Goal: Task Accomplishment & Management: Manage account settings

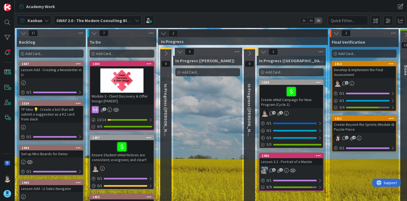
click at [36, 53] on span "Add Card..." at bounding box center [33, 53] width 17 height 5
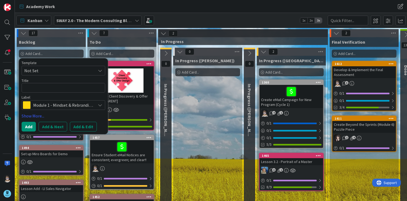
type textarea "x"
type textarea "I"
type textarea "x"
type textarea "In"
type textarea "x"
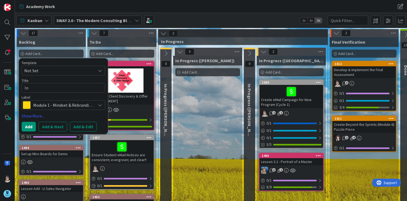
type textarea "Inc"
type textarea "x"
type textarea "Inco"
type textarea "x"
type textarea "Incor"
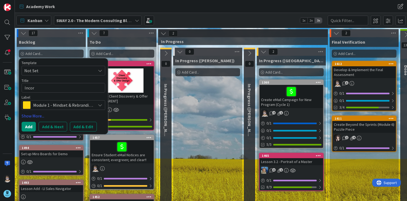
type textarea "x"
type textarea "Incorp"
type textarea "x"
type textarea "Incorpo"
type textarea "x"
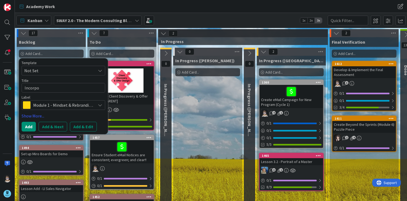
type textarea "Incorpor"
type textarea "x"
type textarea "Incorpora"
type textarea "x"
type textarea "Incorporat"
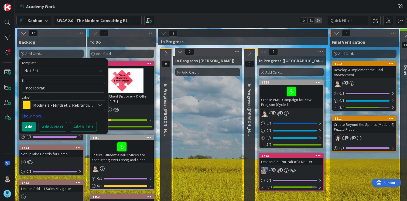
type textarea "x"
type textarea "Incorporate"
type textarea "x"
type textarea "Incorporate"
type textarea "x"
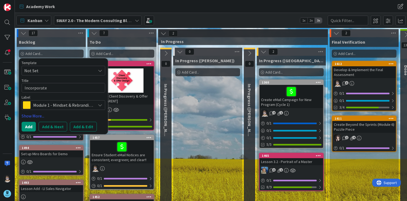
type textarea "Incorporate ("
type textarea "x"
type textarea "Incorporate (E"
type textarea "x"
type textarea "Incorporate (Ex"
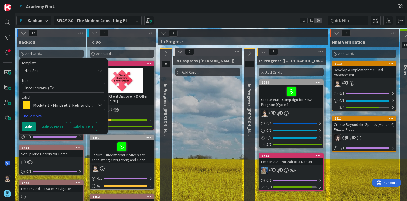
type textarea "x"
type textarea "Incorporate (Expa"
type textarea "x"
type textarea "Incorporate (Expan"
type textarea "x"
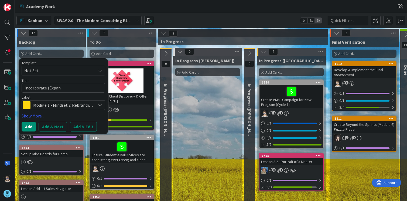
type textarea "Incorporate (Expand"
type textarea "x"
type textarea "Incorporate (Expand)"
type textarea "x"
type textarea "Incorporate (Expand)"
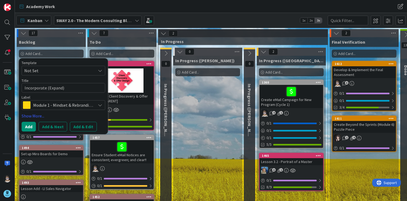
type textarea "x"
type textarea "Incorporate (Expand) M"
type textarea "x"
type textarea "Incorporate (Expand) Ma"
type textarea "x"
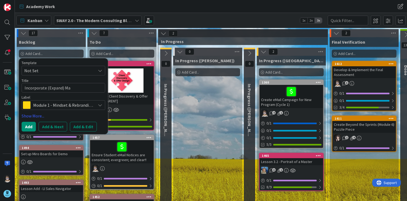
type textarea "Incorporate (Expand) Mar"
type textarea "x"
type textarea "Incorporate (Expand) Mark"
type textarea "x"
type textarea "Incorporate (Expand) Marke"
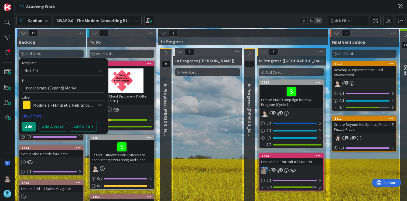
type textarea "x"
type textarea "Incorporate (Expand) Market"
type textarea "x"
type textarea "Incorporate (Expand) Marketi"
type textarea "x"
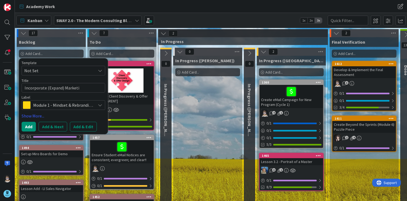
type textarea "Incorporate (Expand) Marketin"
type textarea "x"
type textarea "Incorporate (Expand) Marketing"
type textarea "x"
type textarea "Incorporate (Expand) Marketing"
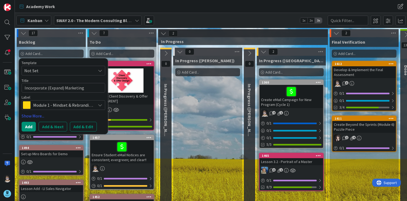
type textarea "x"
type textarea "Incorporate (Expand) Marketing i"
type textarea "x"
type textarea "Incorporate (Expand) Marketing in"
type textarea "x"
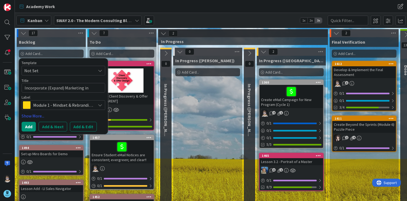
type textarea "Incorporate (Expand) Marketing in M"
type textarea "x"
type textarea "Incorporate (Expand) Marketing in [GEOGRAPHIC_DATA]"
type textarea "x"
type textarea "Incorporate (Expand) Marketing in Mul"
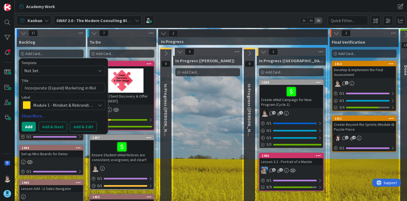
type textarea "x"
type textarea "Incorporate (Expand) Marketing in [GEOGRAPHIC_DATA]"
type textarea "x"
type textarea "Incorporate (Expand) Marketing in Multi"
type textarea "x"
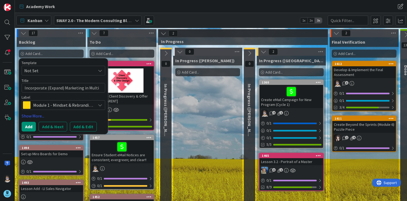
type textarea "Incorporate (Expand) Marketing in Multip"
type textarea "x"
type textarea "Incorporate (Expand) Marketing in Multipl"
type textarea "x"
type textarea "Incorporate (Expand) Marketing in Multiple"
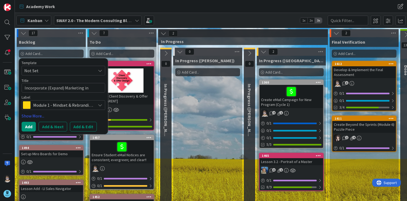
type textarea "x"
type textarea "Incorporate (Expand) Marketing in Multiple M"
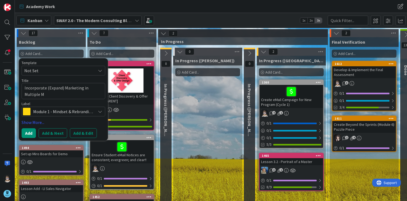
type textarea "x"
type textarea "Incorporate (Expand) Marketing in Multiple Mo"
type textarea "x"
type textarea "Incorporate (Expand) Marketing in Multiple Mod"
type textarea "x"
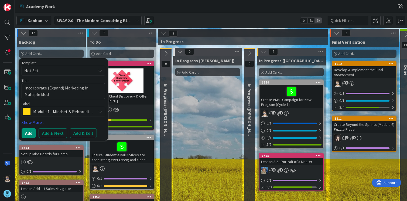
type textarea "Incorporate (Expand) Marketing in Multiple Modu"
type textarea "x"
type textarea "Incorporate (Expand) Marketing in Multiple Modul"
type textarea "x"
type textarea "Incorporate (Expand) Marketing in Multiple Module"
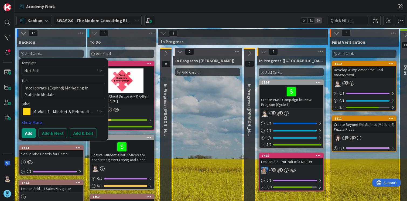
type textarea "x"
type textarea "Incorporate (Expand) Marketing in Multiple Modules"
click at [100, 111] on icon at bounding box center [100, 112] width 4 height 4
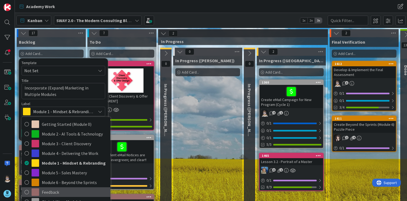
click at [69, 191] on span "Feedback" at bounding box center [75, 192] width 66 height 8
type textarea "x"
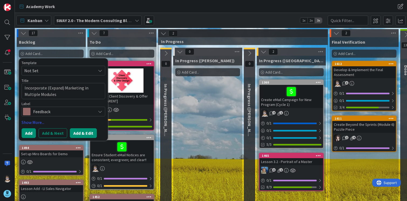
click at [78, 133] on button "Add & Edit" at bounding box center [83, 133] width 27 height 10
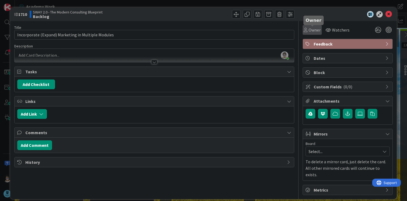
click at [307, 29] on icon at bounding box center [306, 30] width 4 height 4
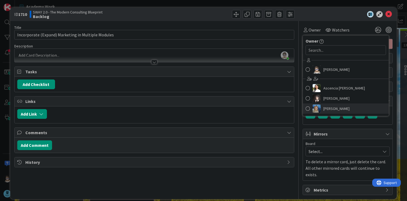
click at [324, 108] on span "[PERSON_NAME]" at bounding box center [336, 109] width 26 height 8
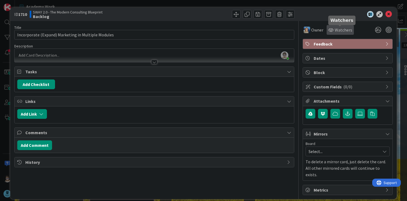
click at [329, 32] on icon at bounding box center [330, 30] width 5 height 4
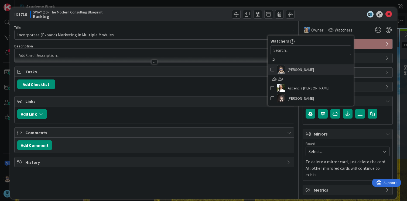
click at [271, 70] on span at bounding box center [273, 70] width 4 height 8
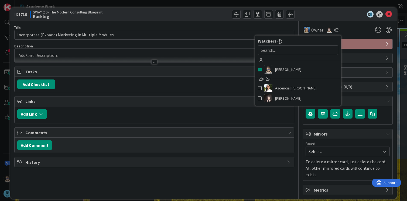
click at [324, 7] on div "ID 1710 SWAY 2.0 - The Modern Consulting Blueprint Backlog Title 50 / 128 Incor…" at bounding box center [203, 100] width 407 height 201
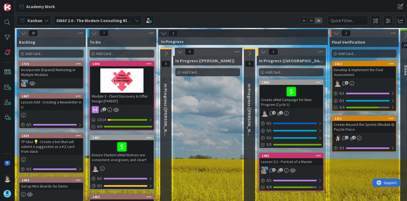
click at [56, 67] on div "Incorporate (Expand) Marketing in Multiple Modules" at bounding box center [51, 72] width 64 height 12
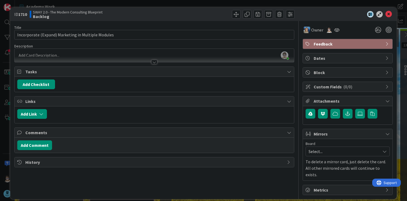
click at [153, 62] on div at bounding box center [154, 62] width 6 height 4
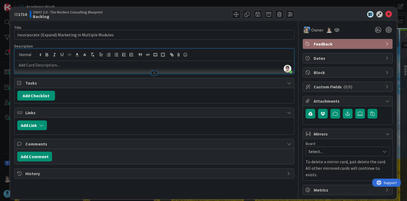
click at [87, 64] on p at bounding box center [154, 65] width 274 height 6
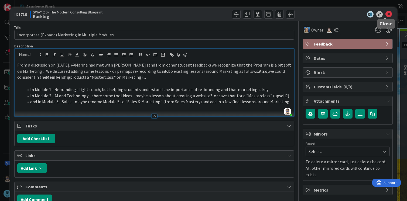
click at [385, 13] on icon at bounding box center [388, 14] width 6 height 6
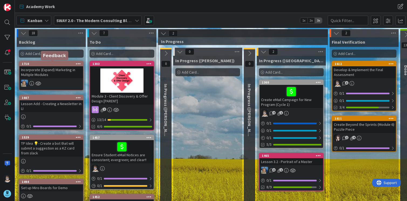
click at [61, 64] on div "1710" at bounding box center [52, 64] width 61 height 4
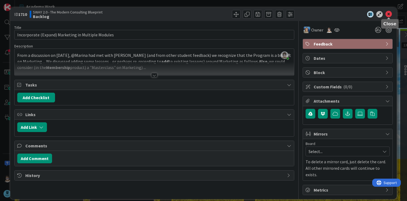
click at [389, 14] on icon at bounding box center [388, 14] width 6 height 6
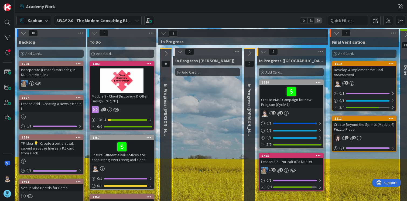
click at [36, 53] on span "Add Card..." at bounding box center [33, 53] width 17 height 5
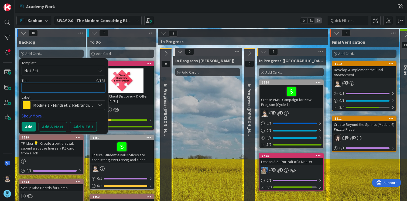
type textarea "x"
type textarea "M"
type textarea "x"
type textarea "Ma"
type textarea "x"
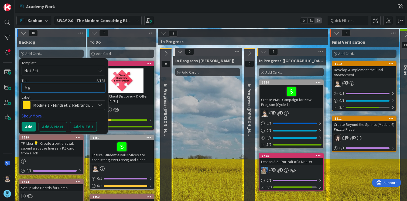
type textarea "Mas"
type textarea "x"
type textarea "Mast"
type textarea "x"
type textarea "Maste"
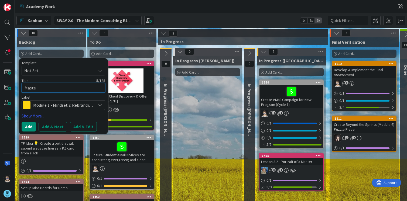
type textarea "x"
type textarea "Master"
type textarea "x"
type textarea "Master"
type textarea "x"
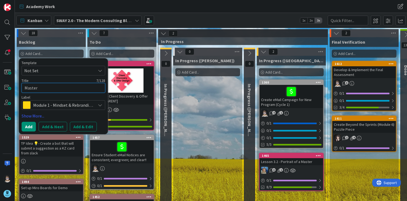
type textarea "Master W"
type textarea "x"
type textarea "Master Wor"
type textarea "x"
type textarea "Master Work"
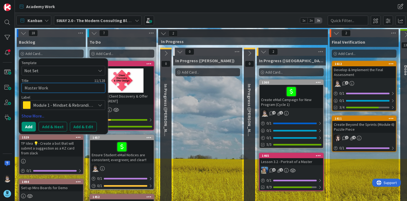
type textarea "x"
type textarea "Master Workb"
type textarea "x"
type textarea "Master Works"
type textarea "x"
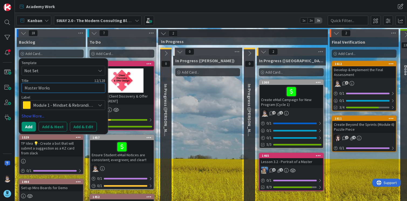
type textarea "Master Worksh"
type textarea "x"
type textarea "Master Workshe"
type textarea "x"
type textarea "Master Workshee"
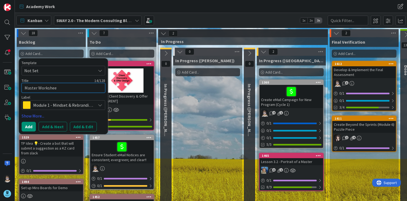
type textarea "x"
type textarea "Master Worksheet"
type textarea "x"
type textarea "Master Worksheet"
type textarea "x"
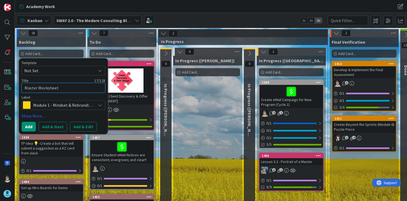
type textarea "Master Worksheet f"
type textarea "x"
type textarea "Master Worksheet fo"
type textarea "x"
type textarea "Master Worksheet for"
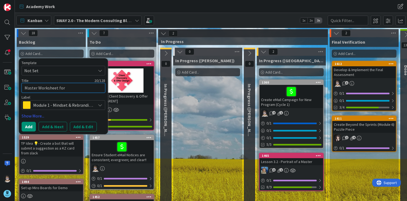
type textarea "x"
type textarea "Master Worksheet for"
type textarea "x"
type textarea "Master Worksheet for D"
type textarea "x"
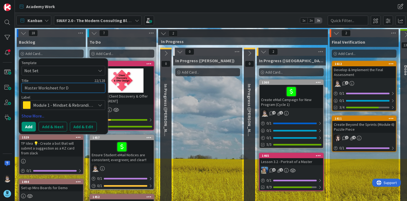
type textarea "Master Worksheet for"
type textarea "x"
type textarea "Master Worksheet for P"
type textarea "x"
type textarea "Master Worksheet for Pr"
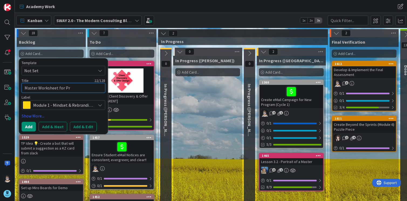
type textarea "x"
type textarea "Master Worksheet for Pro"
type textarea "x"
type textarea "Master Worksheet for Prog"
type textarea "x"
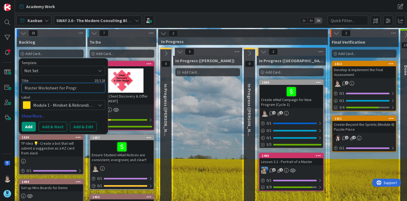
type textarea "Master Worksheet for Progra"
type textarea "x"
type textarea "Master Worksheet for Program"
type textarea "x"
type textarea "Master Worksheet for Program"
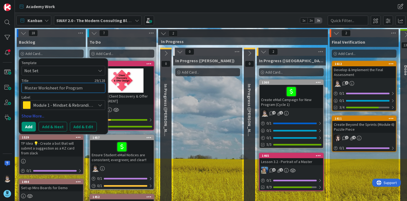
type textarea "x"
type textarea "Master Worksheet for Program T"
type textarea "x"
type textarea "Master Worksheet for Program Tr"
type textarea "x"
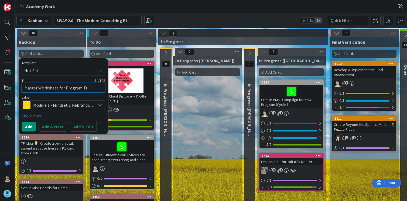
type textarea "Master Worksheet for Program Tra"
type textarea "x"
type textarea "Master Worksheet for Program Trac"
type textarea "x"
type textarea "Master Worksheet for Program Track"
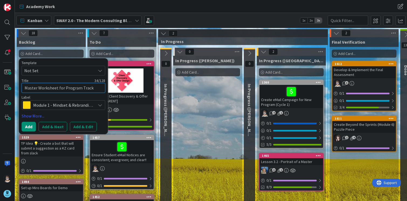
type textarea "x"
type textarea "Master Worksheet for Program Tracki"
type textarea "x"
type textarea "Master Worksheet for Program Trackin"
type textarea "x"
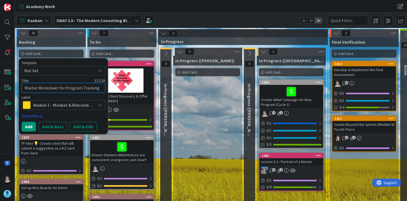
type textarea "Master Worksheet for Program Tracking"
click at [100, 107] on div "Module 1 - Mindset & Rebranding" at bounding box center [64, 105] width 84 height 10
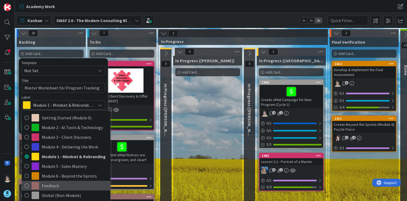
click at [86, 187] on span "Feedback" at bounding box center [75, 186] width 66 height 8
type textarea "x"
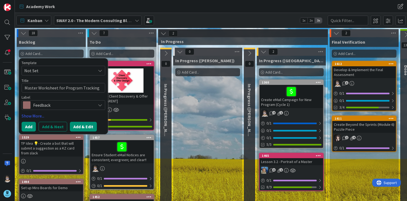
click at [83, 128] on button "Add & Edit" at bounding box center [83, 127] width 27 height 10
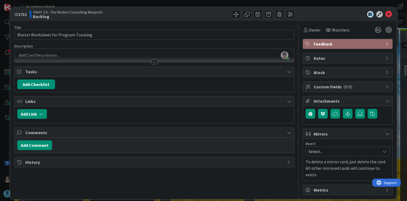
click at [154, 63] on div at bounding box center [154, 62] width 6 height 4
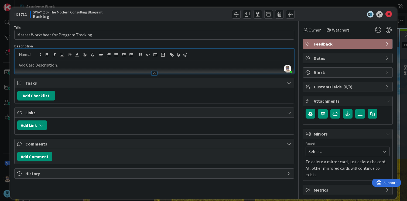
click at [107, 66] on p at bounding box center [154, 65] width 274 height 6
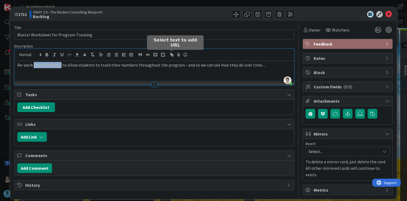
click at [172, 55] on icon "button" at bounding box center [173, 55] width 2 height 2
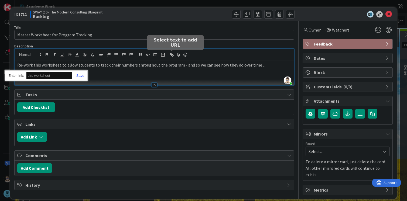
paste input "[URL][DOMAIN_NAME]"
type input "[URL][DOMAIN_NAME]"
click at [80, 76] on link at bounding box center [78, 76] width 12 height 4
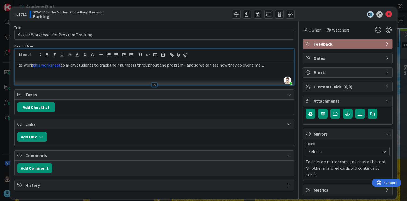
click at [94, 66] on p "Re-work this worksheet to allow students to track their numbers throughout the …" at bounding box center [154, 65] width 274 height 6
drag, startPoint x: 109, startPoint y: 65, endPoint x: 135, endPoint y: 65, distance: 25.4
click at [135, 65] on p "Re-work this worksheet to allow students to track their numbers throughout the …" at bounding box center [154, 65] width 274 height 6
click at [182, 66] on p "Re-work this worksheet to allow students to track their numbers throughout the …" at bounding box center [154, 65] width 274 height 6
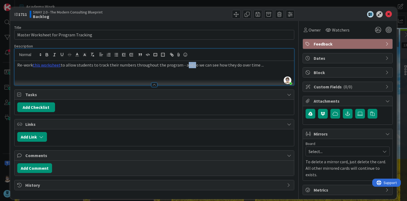
click at [182, 66] on p "Re-work this worksheet to allow students to track their numbers throughout the …" at bounding box center [154, 65] width 274 height 6
click at [309, 29] on span "Owner" at bounding box center [315, 30] width 12 height 6
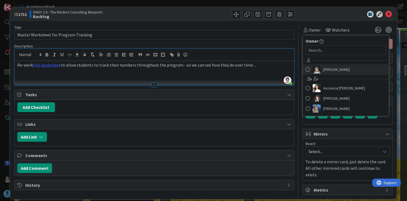
click at [315, 70] on img at bounding box center [317, 70] width 8 height 8
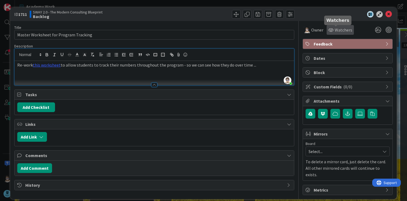
click at [329, 31] on icon at bounding box center [330, 30] width 5 height 4
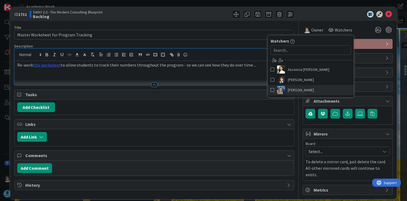
click at [271, 90] on span at bounding box center [273, 90] width 4 height 8
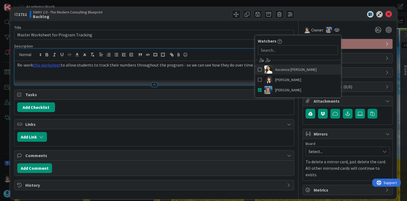
click at [258, 70] on span at bounding box center [260, 70] width 4 height 8
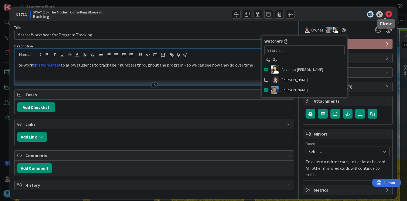
click at [386, 14] on icon at bounding box center [388, 14] width 6 height 6
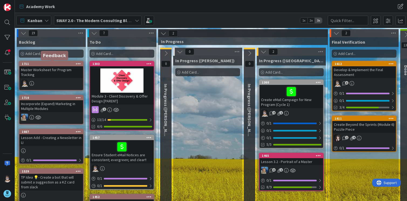
click at [53, 63] on div "1711" at bounding box center [52, 64] width 61 height 4
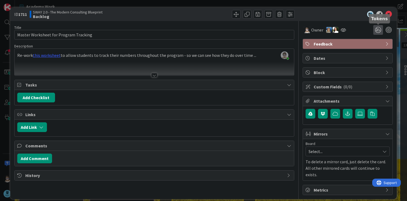
click at [379, 29] on icon at bounding box center [378, 30] width 10 height 10
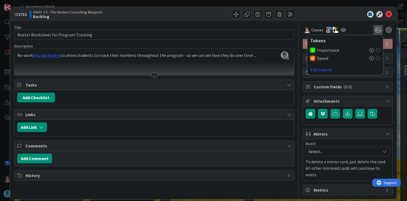
click at [371, 50] on icon at bounding box center [371, 50] width 4 height 4
click at [372, 52] on icon at bounding box center [371, 51] width 4 height 4
click at [387, 15] on icon at bounding box center [388, 14] width 6 height 6
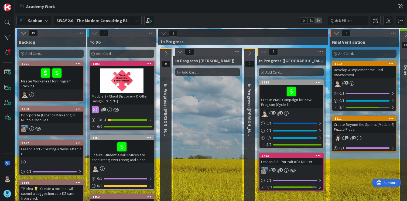
click at [53, 53] on div "Add Card..." at bounding box center [51, 54] width 65 height 8
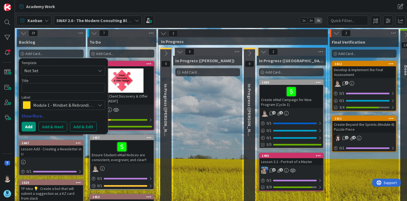
click at [84, 105] on span "Module 1 - Mindset & Rebranding" at bounding box center [63, 105] width 60 height 8
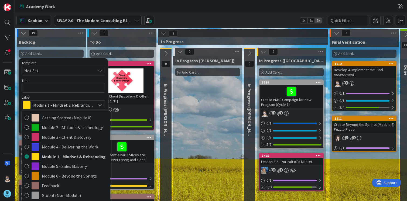
click at [179, 19] on div "Kanban SWAY 2.0 - The Modern Consulting Blueprint 1x 2x 3x" at bounding box center [211, 20] width 392 height 15
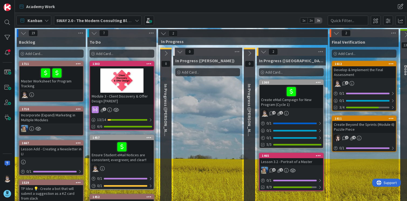
click at [137, 20] on icon at bounding box center [137, 20] width 4 height 4
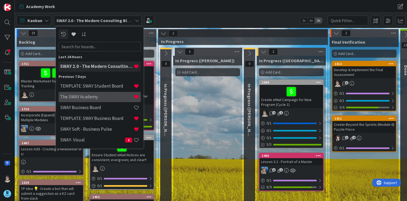
click at [105, 99] on h4 "The SWAY Academy" at bounding box center [96, 96] width 73 height 5
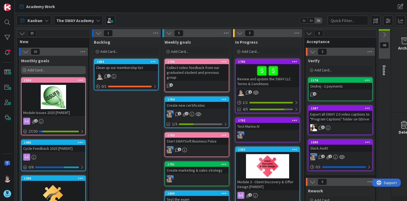
click at [39, 69] on span "Add Card..." at bounding box center [36, 70] width 17 height 5
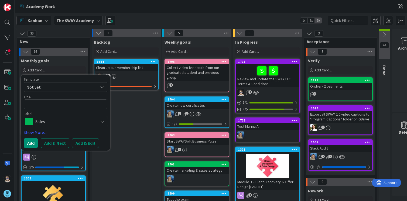
type textarea "x"
type textarea "R"
type textarea "x"
type textarea "Re"
type textarea "x"
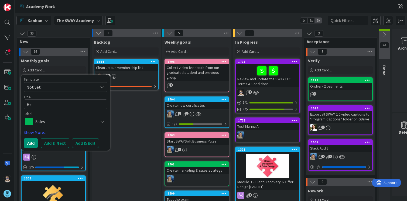
type textarea "Re-"
type textarea "x"
type textarea "Re-B"
type textarea "x"
type textarea "Re-Br"
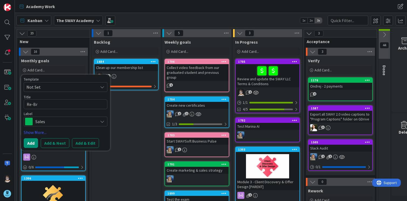
type textarea "x"
type textarea "Re-Bran"
type textarea "x"
type textarea "Re-Brand"
type textarea "x"
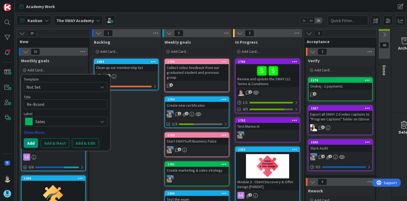
type textarea "Re-Brand"
type textarea "x"
type textarea "Re-Brand &"
type textarea "x"
type textarea "Re-Brand &"
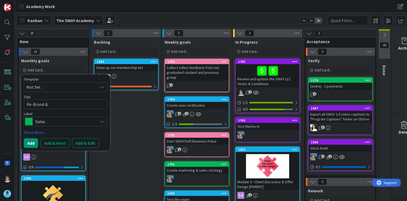
type textarea "x"
type textarea "Re-Brand & R"
type textarea "x"
type textarea "Re-Brand & Re"
type textarea "x"
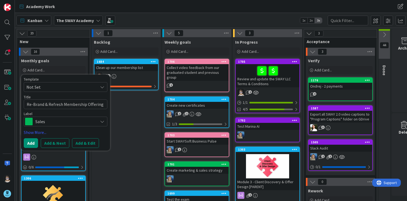
click at [102, 122] on icon at bounding box center [102, 121] width 4 height 4
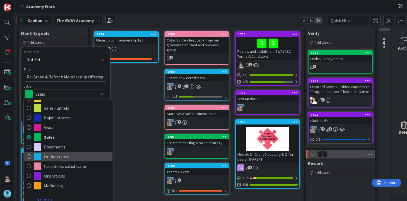
scroll to position [28, 0]
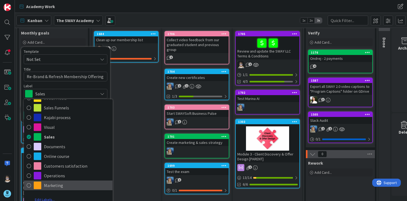
click at [55, 186] on span "Marketing" at bounding box center [77, 186] width 66 height 8
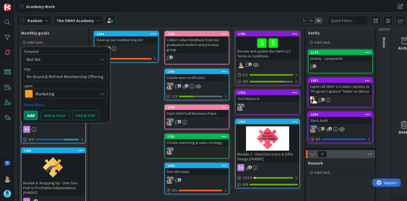
click at [32, 116] on button "Add" at bounding box center [31, 116] width 14 height 10
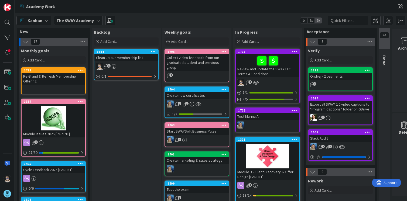
scroll to position [0, 0]
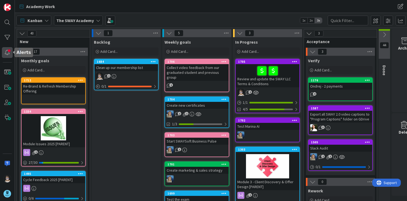
click at [7, 53] on div at bounding box center [7, 52] width 11 height 11
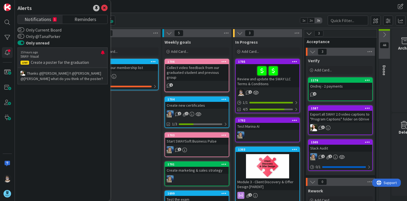
click at [63, 63] on p "Create a poster for the graduation" at bounding box center [62, 62] width 84 height 5
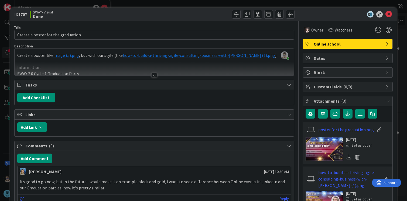
click at [316, 151] on img at bounding box center [325, 149] width 38 height 24
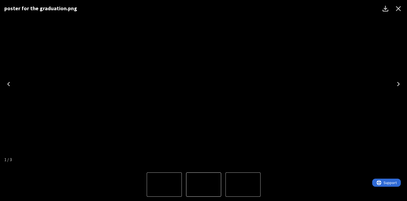
click at [399, 8] on icon "Close" at bounding box center [398, 8] width 9 height 9
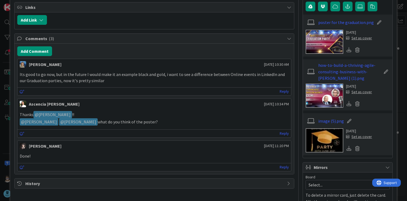
scroll to position [108, 0]
click at [20, 92] on icon at bounding box center [22, 92] width 5 height 4
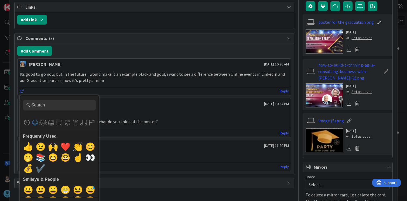
click at [172, 107] on div "Ascencia [PERSON_NAME] [DATE] 10:34 PM" at bounding box center [155, 102] width 274 height 9
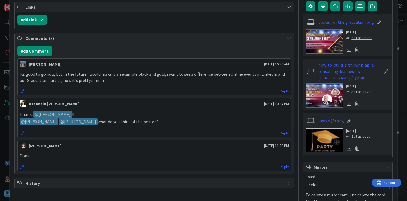
click at [22, 135] on icon at bounding box center [22, 134] width 5 height 4
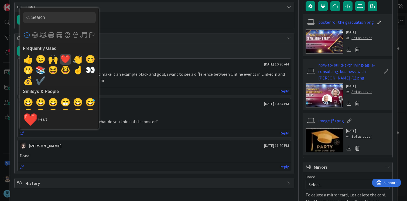
click at [62, 61] on span "❤️" at bounding box center [65, 59] width 13 height 11
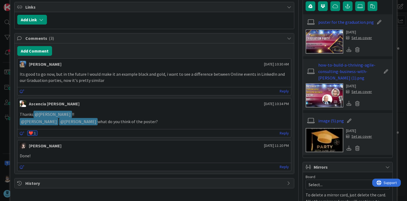
click at [322, 46] on img at bounding box center [325, 41] width 38 height 24
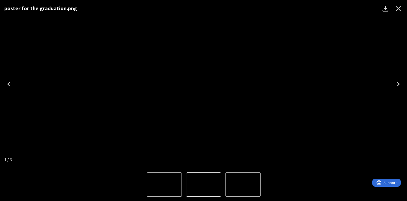
click at [399, 9] on icon "Close" at bounding box center [398, 8] width 9 height 9
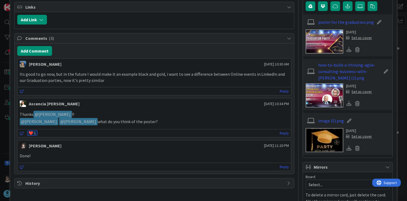
click at [320, 146] on img at bounding box center [325, 140] width 38 height 24
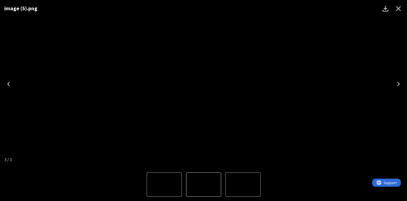
click at [397, 9] on icon "Close" at bounding box center [398, 8] width 9 height 9
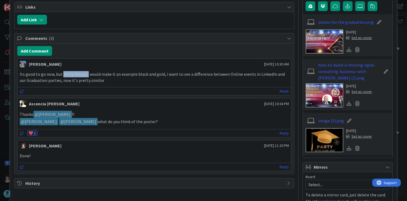
drag, startPoint x: 61, startPoint y: 74, endPoint x: 85, endPoint y: 71, distance: 23.9
click at [85, 71] on div "Its good to go now, but in the future I would make it an example black and gold…" at bounding box center [155, 77] width 274 height 16
drag, startPoint x: 31, startPoint y: 80, endPoint x: 68, endPoint y: 80, distance: 36.7
click at [68, 80] on p "Its good to go now, but in the future I would make it an example black and gold…" at bounding box center [154, 77] width 269 height 12
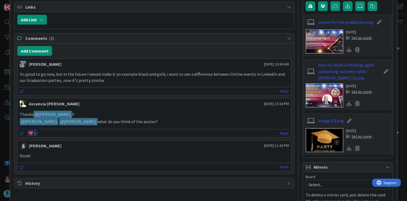
click at [98, 80] on p "Its good to go now, but in the future I would make it an example black and gold…" at bounding box center [154, 77] width 269 height 12
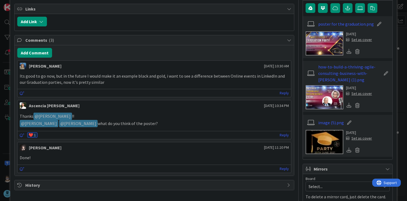
scroll to position [106, 0]
click at [314, 144] on img at bounding box center [325, 142] width 38 height 24
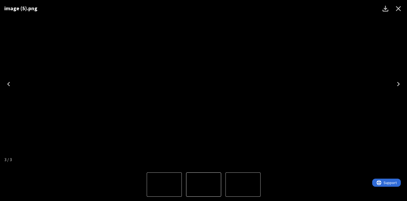
click at [398, 9] on icon "Close" at bounding box center [398, 8] width 5 height 5
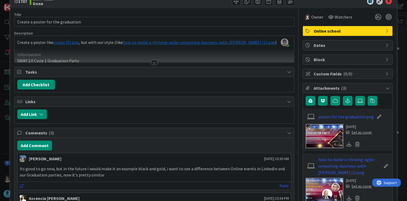
scroll to position [0, 0]
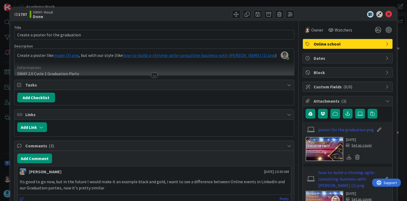
click at [152, 76] on div at bounding box center [154, 75] width 6 height 4
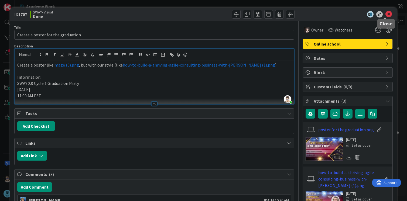
click at [385, 15] on icon at bounding box center [388, 14] width 6 height 6
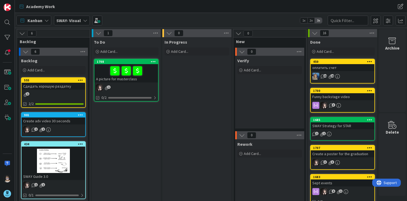
click at [54, 163] on div at bounding box center [54, 161] width 64 height 24
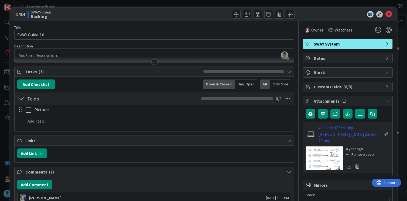
click at [321, 148] on img at bounding box center [325, 158] width 38 height 24
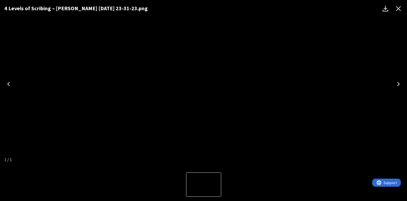
click at [399, 10] on icon "Close" at bounding box center [398, 8] width 5 height 5
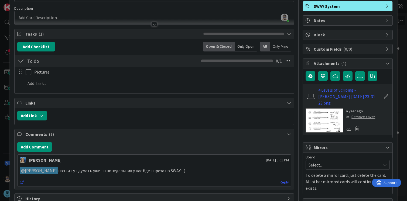
scroll to position [52, 0]
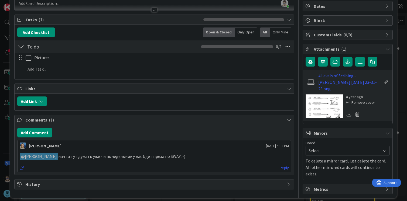
click at [190, 158] on p "﻿ @ [PERSON_NAME] ﻿ начти тут думать уже - в понедельник у нас бдет преза по SW…" at bounding box center [154, 156] width 269 height 7
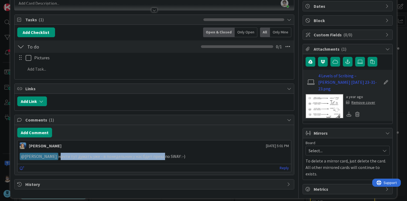
drag, startPoint x: 164, startPoint y: 156, endPoint x: 61, endPoint y: 158, distance: 102.5
click at [61, 158] on p "﻿ @ [PERSON_NAME] ﻿ начти тут думать уже - в понедельник у нас бдет преза по SW…" at bounding box center [154, 156] width 269 height 7
copy p "начти тут думать уже - в понедельник у нас бдет преза"
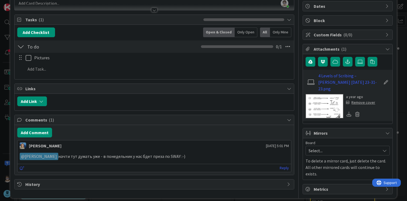
click at [215, 154] on p "﻿ @ [PERSON_NAME] ﻿ начти тут думать уже - в понедельник у нас бдет преза по SW…" at bounding box center [154, 156] width 269 height 7
click at [186, 157] on p "﻿ @ [PERSON_NAME] ﻿ начти тут думать уже - в понедельник у нас бдет преза по SW…" at bounding box center [154, 156] width 269 height 7
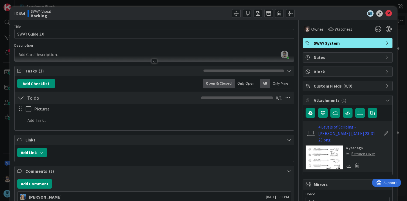
scroll to position [0, 0]
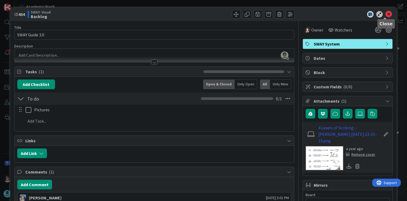
click at [385, 14] on icon at bounding box center [388, 14] width 6 height 6
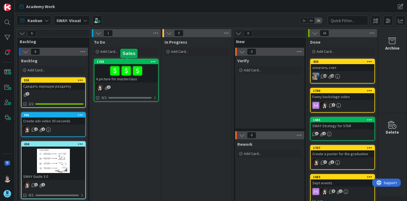
click at [119, 61] on div "1708" at bounding box center [127, 62] width 61 height 4
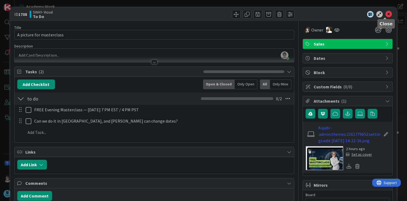
click at [385, 13] on icon at bounding box center [388, 14] width 6 height 6
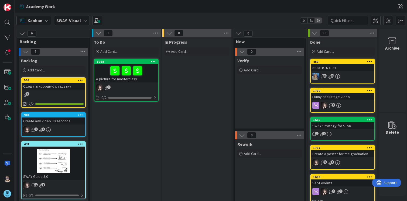
click at [85, 22] on icon at bounding box center [85, 20] width 4 height 4
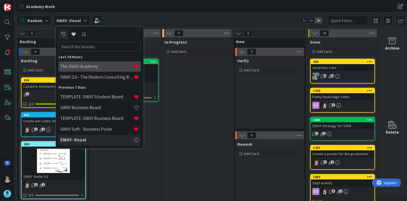
click at [89, 68] on h4 "The SWAY Academy" at bounding box center [96, 66] width 73 height 5
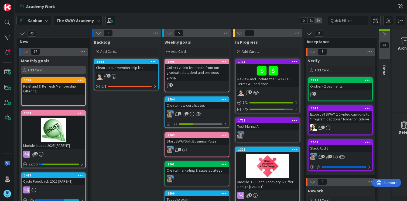
click at [33, 72] on span "Add Card..." at bounding box center [36, 70] width 17 height 5
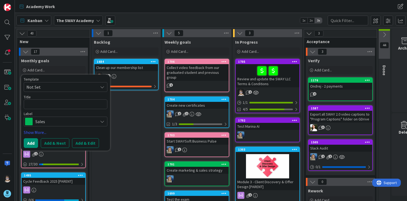
click at [67, 122] on span "Sales" at bounding box center [65, 122] width 60 height 8
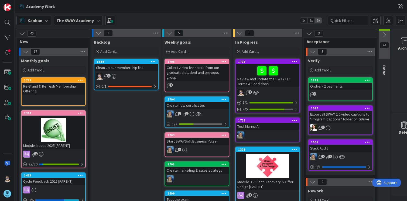
click at [97, 21] on icon at bounding box center [98, 20] width 4 height 4
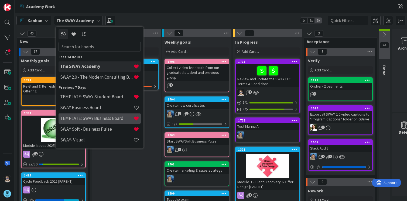
click at [94, 115] on div "TEMPLATE: SWAY Business Board" at bounding box center [100, 119] width 82 height 10
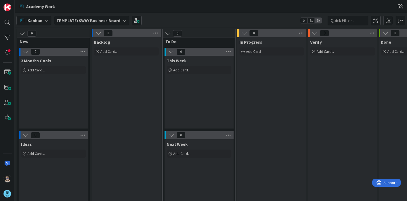
click at [122, 19] on icon at bounding box center [124, 20] width 4 height 4
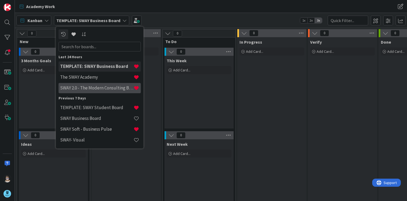
click at [118, 90] on h4 "SWAY 2.0 - The Modern Consulting Blueprint" at bounding box center [96, 87] width 73 height 5
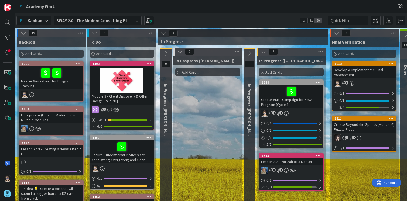
click at [59, 55] on div "Add Card..." at bounding box center [51, 54] width 65 height 8
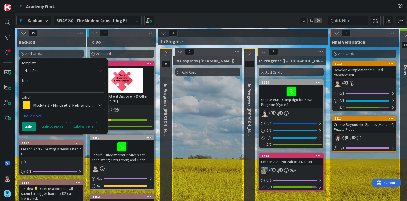
click at [94, 105] on div "Module 1 - Mindset & Rebranding" at bounding box center [64, 105] width 84 height 10
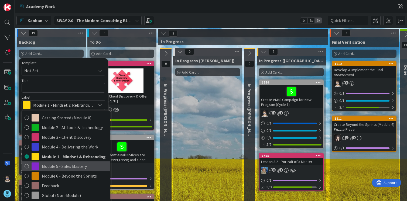
click at [91, 164] on span "Module 5 - Sales Mastery" at bounding box center [75, 166] width 66 height 8
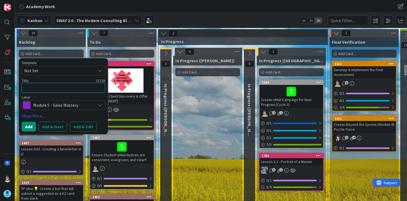
click at [68, 85] on textarea at bounding box center [64, 88] width 84 height 10
click at [84, 126] on button "Add & Edit" at bounding box center [83, 127] width 27 height 10
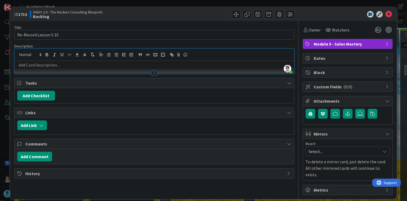
click at [156, 56] on div "[PERSON_NAME] just joined" at bounding box center [155, 61] width 280 height 25
click at [139, 65] on p at bounding box center [154, 65] width 274 height 6
click at [72, 67] on p at bounding box center [154, 65] width 274 height 6
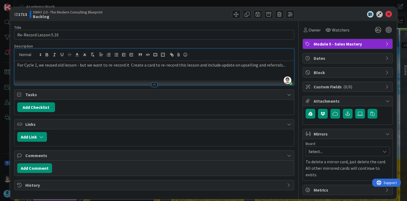
click at [128, 65] on p "For Cycle 1, we reused old lesson - but we want to re-record it Create a card t…" at bounding box center [154, 65] width 274 height 6
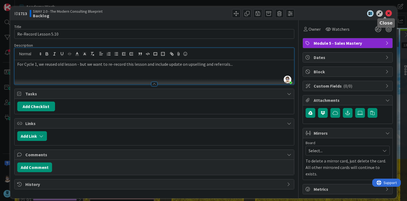
click at [385, 11] on icon at bounding box center [388, 13] width 6 height 6
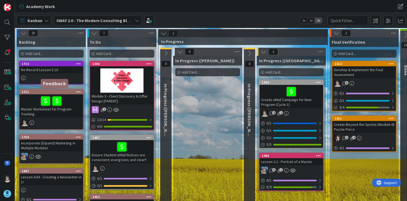
click at [69, 92] on div "1711" at bounding box center [52, 92] width 61 height 4
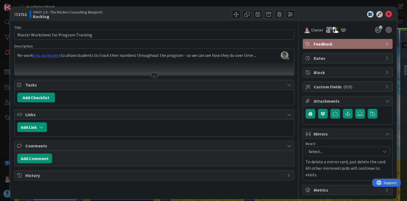
click at [386, 44] on icon at bounding box center [387, 44] width 4 height 4
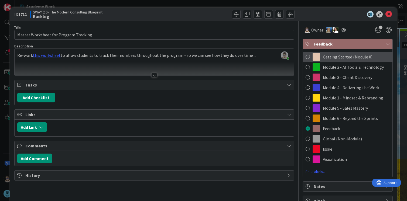
click at [350, 56] on span "Getting Started (Module 0)" at bounding box center [348, 57] width 50 height 6
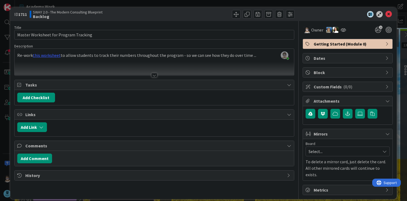
click at [257, 57] on div "[PERSON_NAME] just joined Re-work this worksheet to allow students to track the…" at bounding box center [155, 62] width 280 height 27
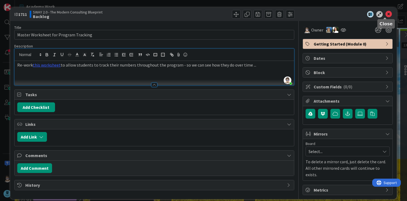
click at [385, 14] on icon at bounding box center [388, 14] width 6 height 6
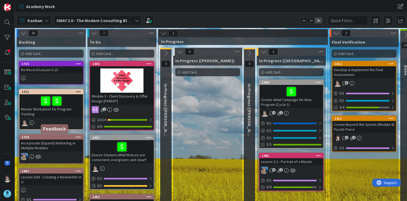
click at [66, 137] on div "1710" at bounding box center [52, 137] width 61 height 4
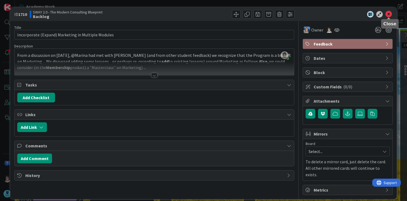
click at [390, 15] on icon at bounding box center [388, 14] width 6 height 6
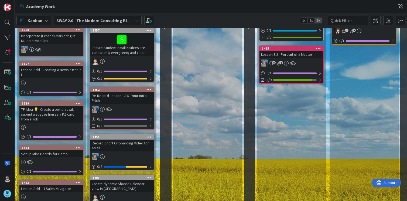
scroll to position [108, 0]
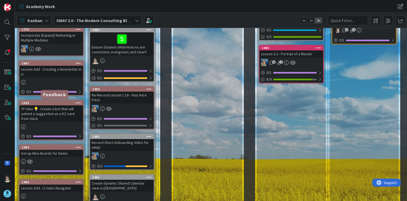
click at [59, 102] on div "1529" at bounding box center [52, 103] width 61 height 4
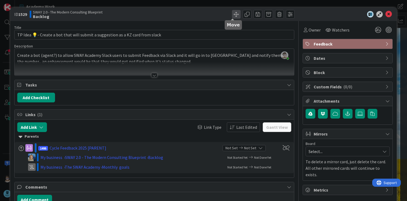
click at [232, 16] on span at bounding box center [236, 14] width 9 height 9
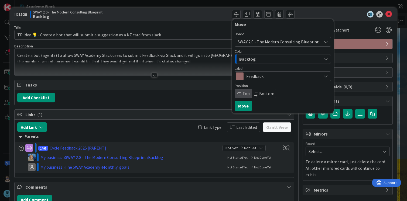
click at [324, 41] on icon at bounding box center [326, 42] width 4 height 4
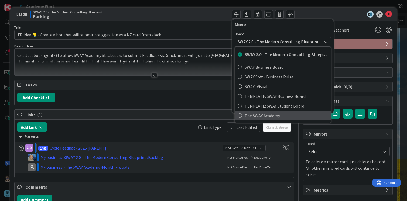
click at [269, 115] on span "The SWAY Academy" at bounding box center [286, 116] width 83 height 8
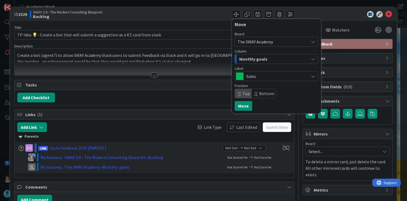
click at [311, 76] on icon at bounding box center [313, 76] width 4 height 4
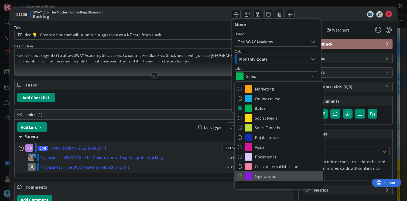
click at [291, 173] on span "Operations" at bounding box center [288, 176] width 66 height 8
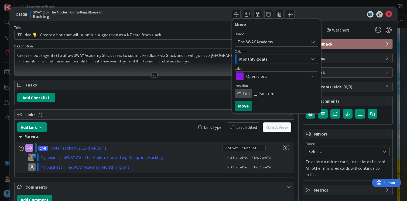
click at [241, 105] on button "Move" at bounding box center [244, 106] width 18 height 10
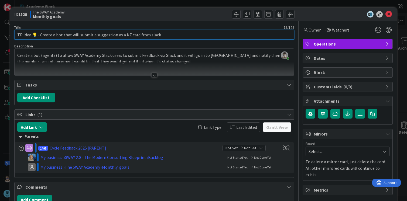
click at [63, 36] on input "TP Idea 💡- Create a bot that will submit a suggestion as a KZ card from slack" at bounding box center [154, 35] width 280 height 10
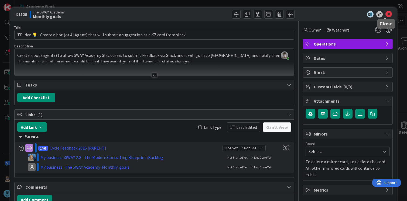
click at [385, 14] on icon at bounding box center [388, 14] width 6 height 6
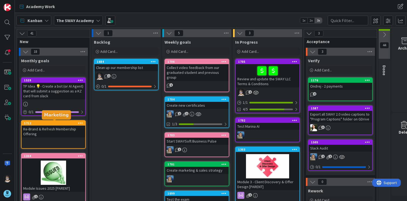
drag, startPoint x: 67, startPoint y: 124, endPoint x: 124, endPoint y: 113, distance: 57.8
click at [98, 20] on icon at bounding box center [98, 20] width 4 height 4
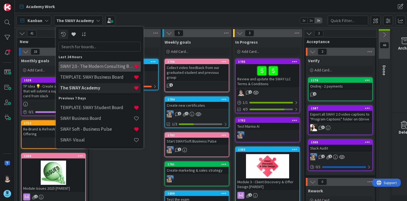
click at [91, 68] on h4 "SWAY 2.0 - The Modern Consulting Blueprint" at bounding box center [96, 66] width 73 height 5
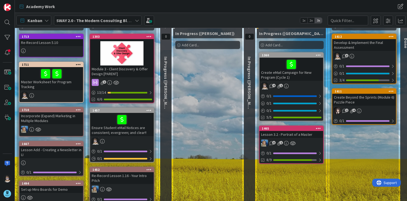
scroll to position [27, 0]
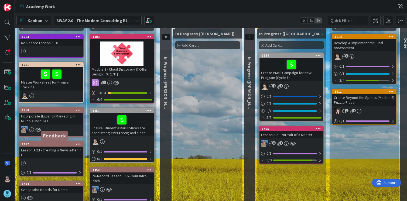
click at [56, 145] on div "1667" at bounding box center [52, 144] width 61 height 4
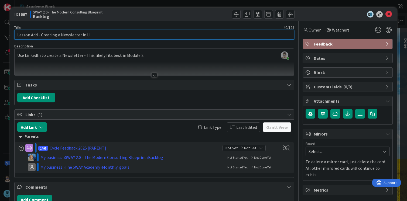
click at [142, 33] on input "Lesson Add - Creating a Newsletter in LI" at bounding box center [154, 35] width 280 height 10
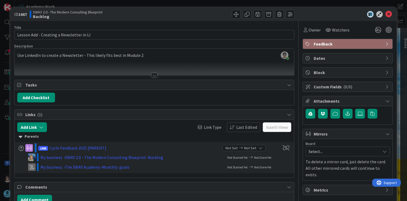
click at [331, 43] on span "Feedback" at bounding box center [348, 44] width 69 height 6
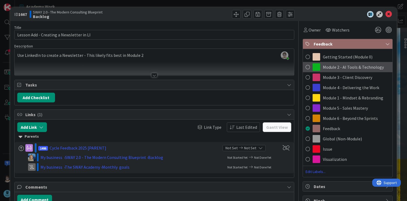
click at [334, 65] on span "Module 2 - AI Tools & Technology" at bounding box center [353, 67] width 61 height 6
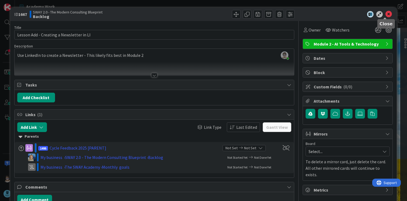
click at [385, 15] on icon at bounding box center [388, 14] width 6 height 6
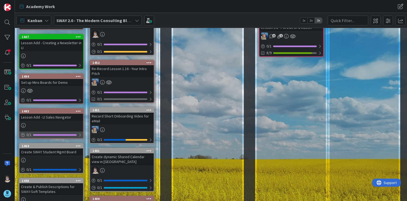
scroll to position [135, 0]
click at [65, 112] on div "1493" at bounding box center [52, 111] width 61 height 4
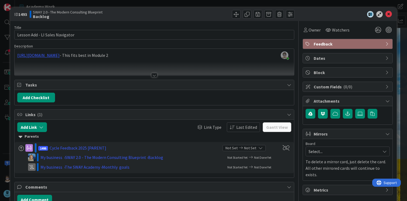
click at [350, 43] on span "Feedback" at bounding box center [348, 44] width 69 height 6
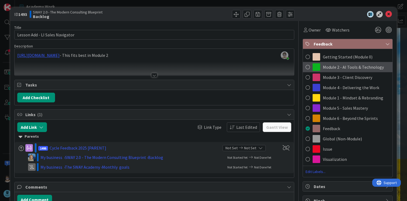
click at [347, 67] on span "Module 2 - AI Tools & Technology" at bounding box center [353, 67] width 61 height 6
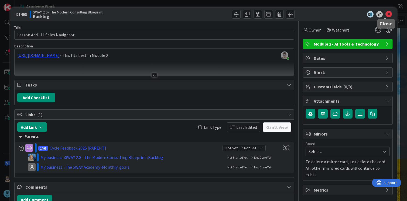
click at [385, 15] on icon at bounding box center [388, 14] width 6 height 6
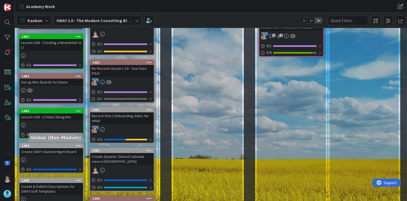
click at [48, 145] on div "1464" at bounding box center [52, 146] width 61 height 4
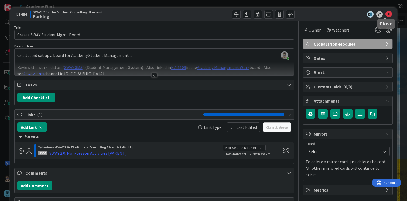
click at [385, 11] on icon at bounding box center [388, 14] width 6 height 6
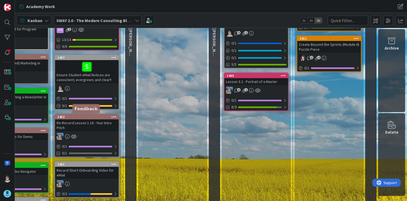
scroll to position [80, 39]
click at [91, 118] on div "1452" at bounding box center [87, 117] width 61 height 4
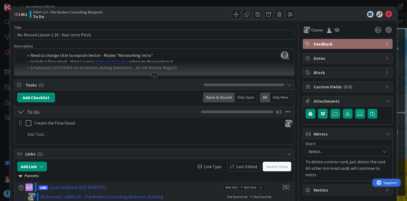
click at [189, 57] on div "[PERSON_NAME] just joined Need to change title to explain better - Maybe "Netwo…" at bounding box center [155, 62] width 280 height 27
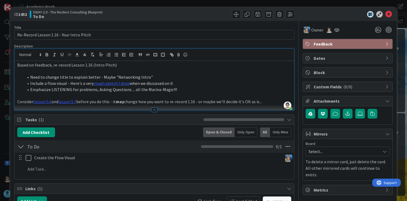
click at [51, 66] on p "Based on feedback, re-record Lesson 1.16 (Intro Pitch)" at bounding box center [154, 65] width 274 height 6
click at [359, 45] on span "Feedback" at bounding box center [348, 44] width 69 height 6
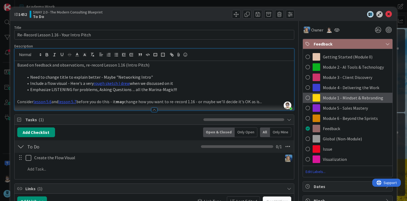
click at [351, 96] on span "Module 1 - Mindset & Rebranding" at bounding box center [353, 98] width 60 height 6
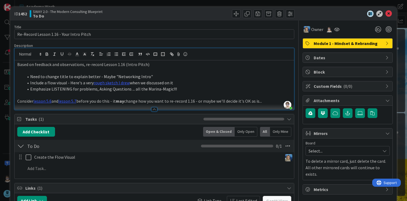
scroll to position [0, 0]
click at [385, 15] on icon at bounding box center [388, 14] width 6 height 6
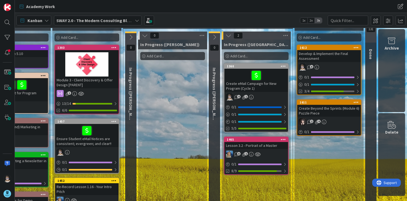
scroll to position [0, 39]
